Goal: Find specific page/section: Find specific page/section

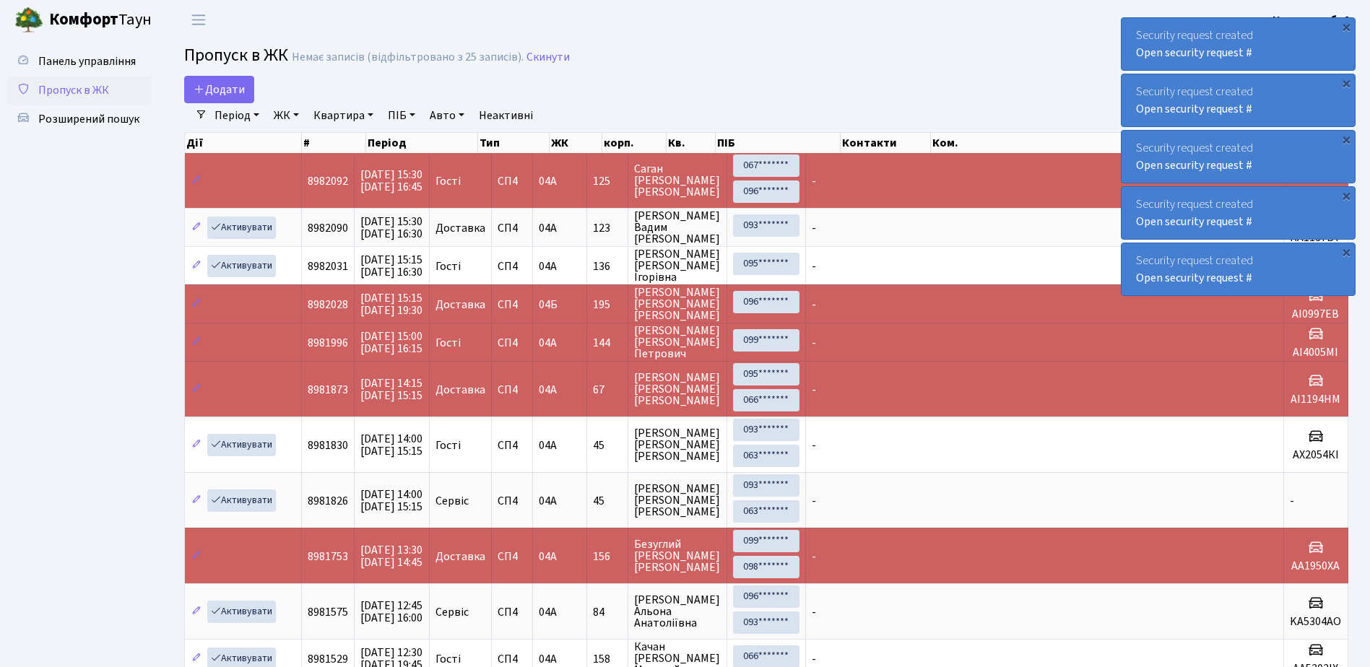
select select "25"
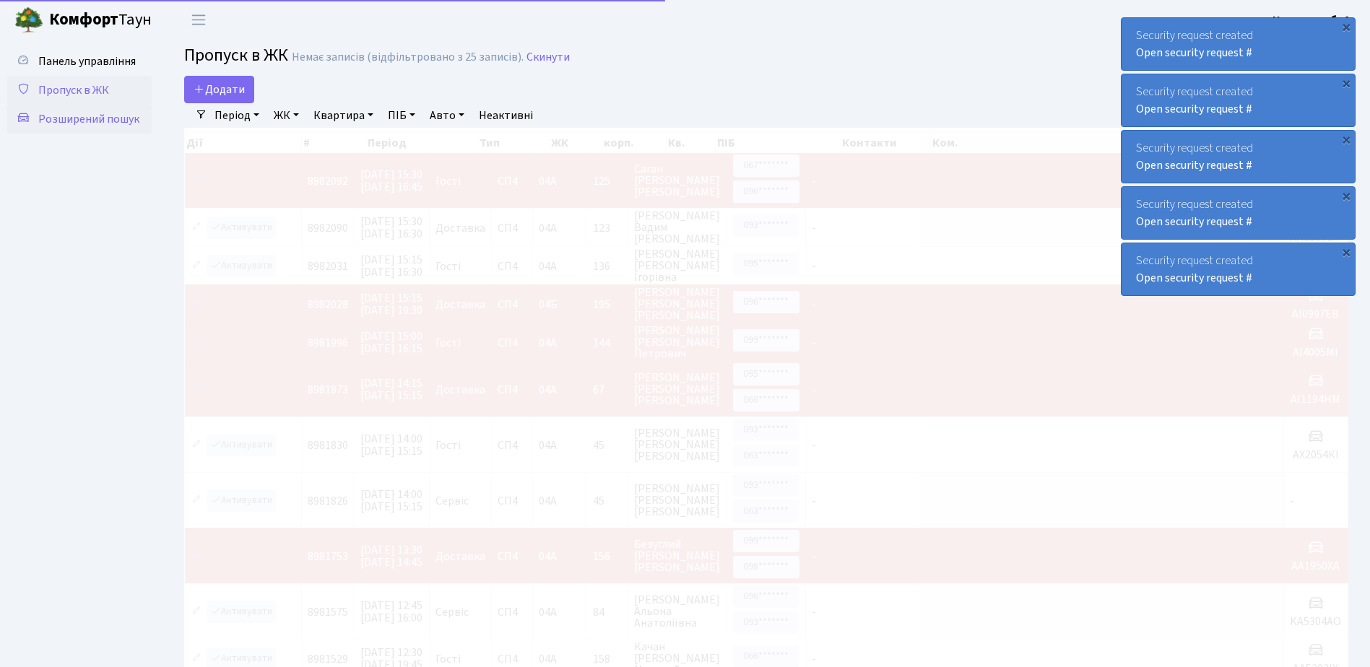
click at [75, 116] on span "Розширений пошук" at bounding box center [88, 119] width 101 height 16
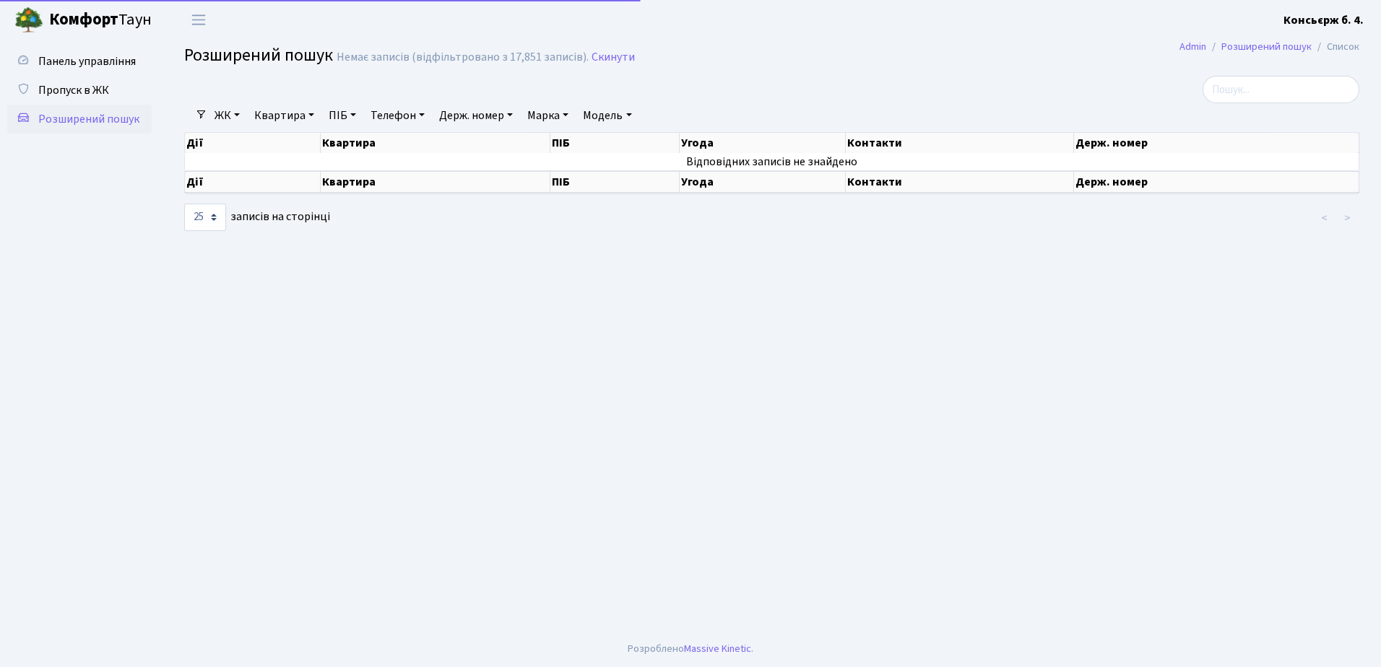
select select "25"
click at [74, 87] on span "Пропуск в ЖК" at bounding box center [73, 90] width 71 height 16
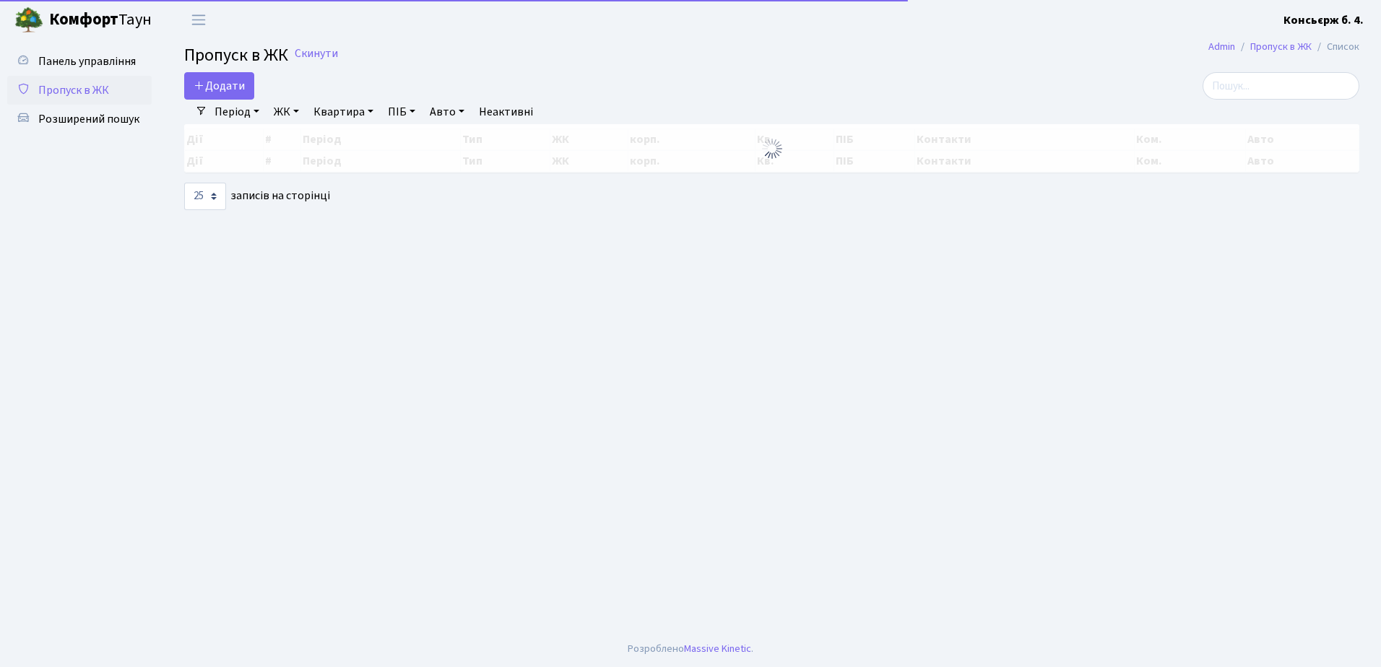
select select "25"
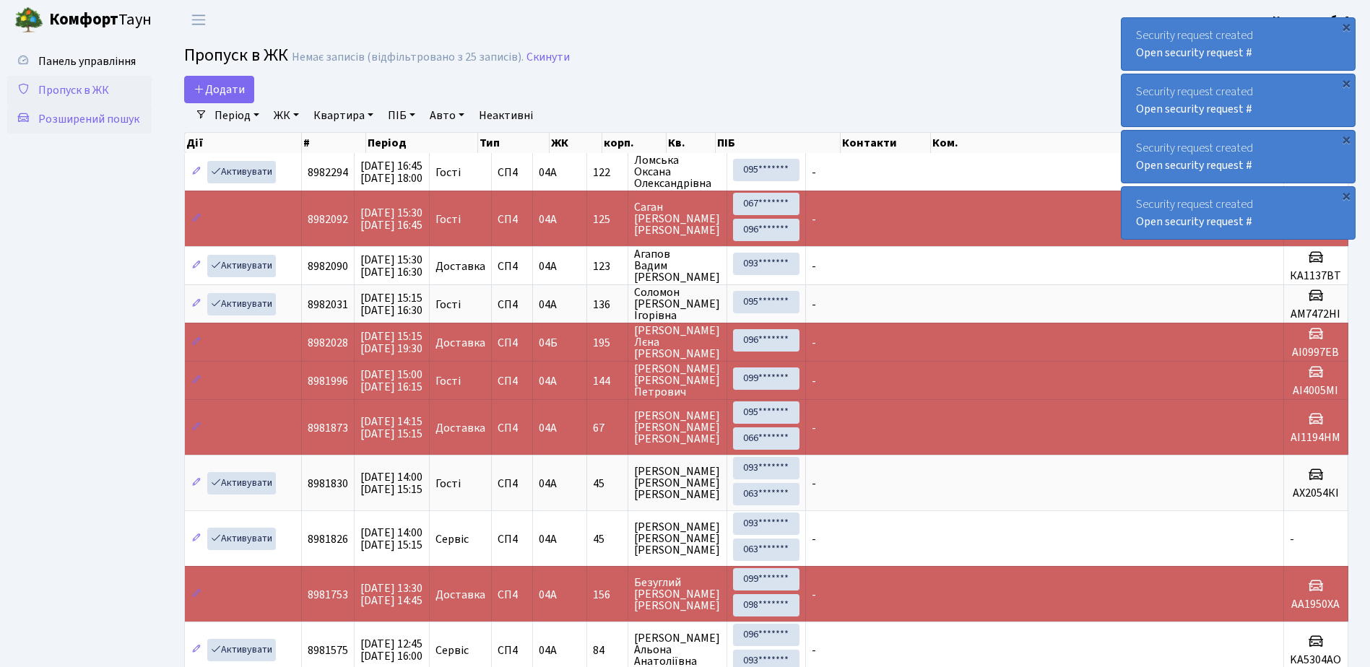
click at [94, 116] on span "Розширений пошук" at bounding box center [88, 119] width 101 height 16
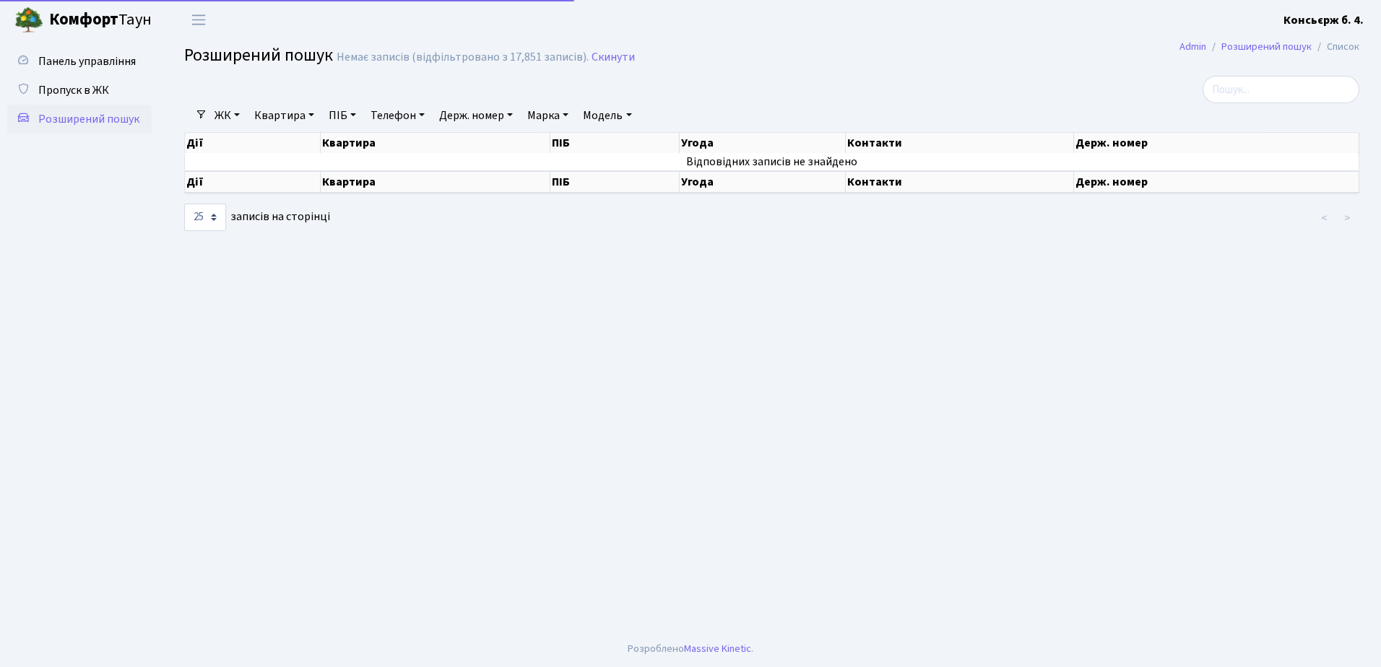
select select "25"
click at [84, 86] on span "Пропуск в ЖК" at bounding box center [73, 90] width 71 height 16
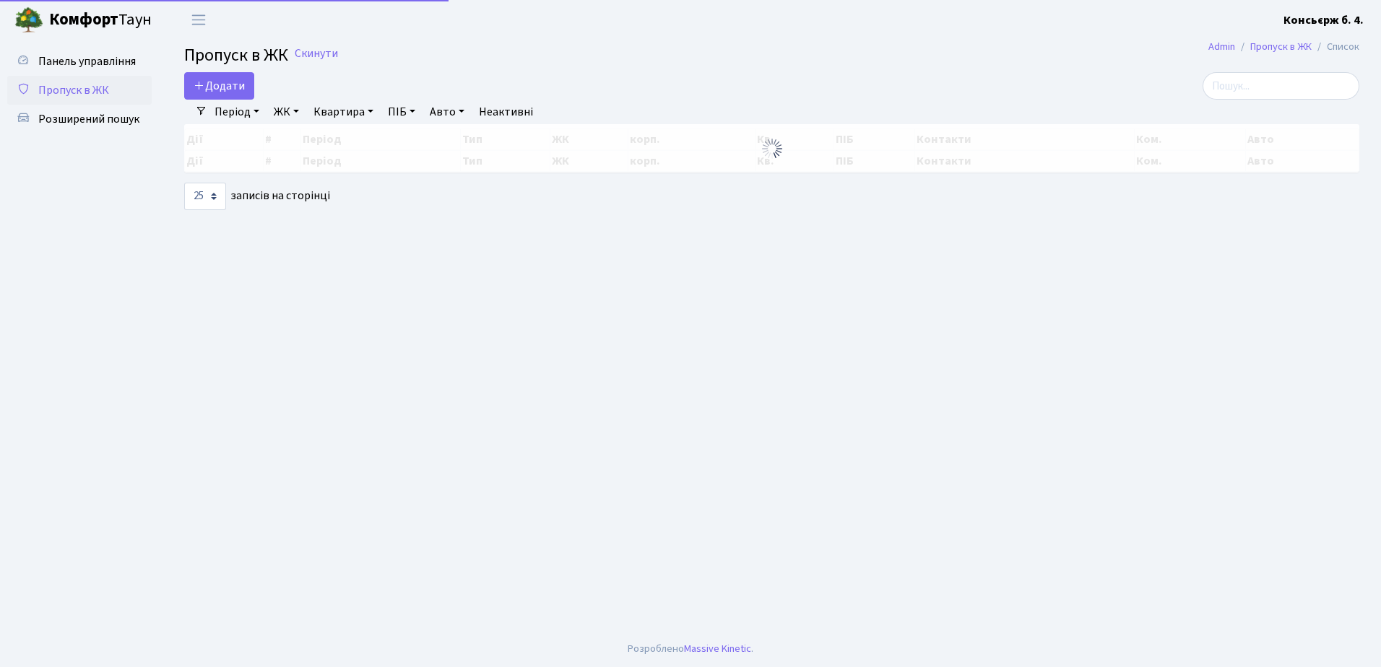
select select "25"
